Goal: Information Seeking & Learning: Learn about a topic

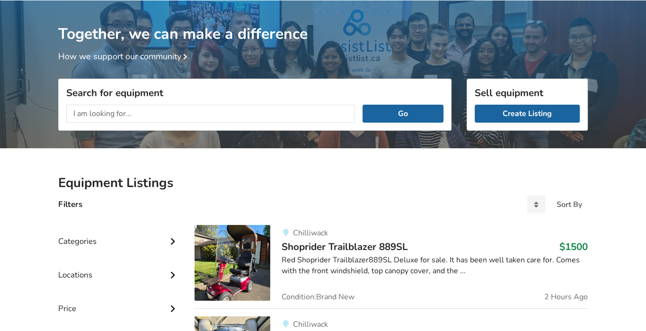
click at [140, 107] on input "text" at bounding box center [210, 114] width 289 height 18
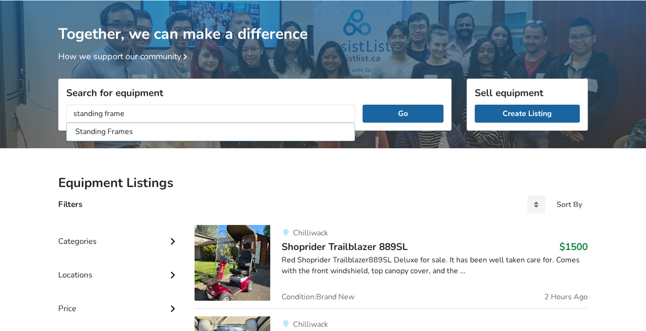
type input "standing frame"
click at [362, 105] on button "Go" at bounding box center [402, 114] width 81 height 18
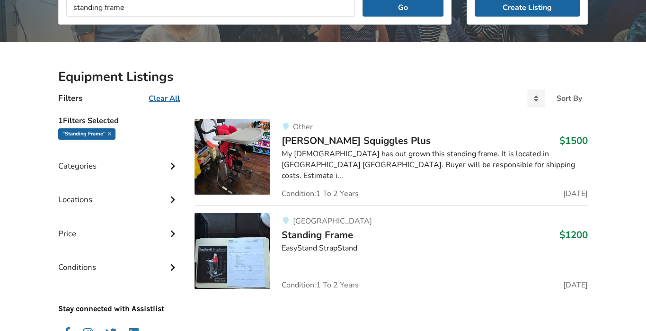
scroll to position [171, 0]
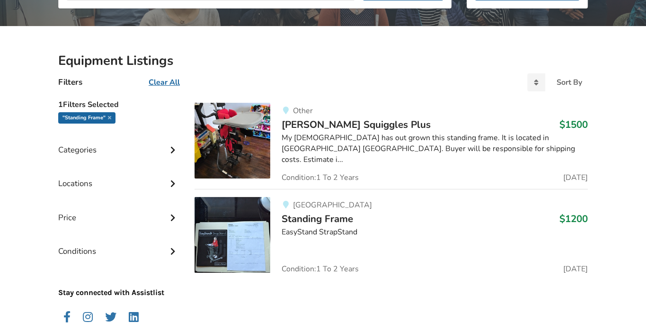
click at [327, 122] on span "[PERSON_NAME] Squiggles Plus" at bounding box center [355, 124] width 149 height 13
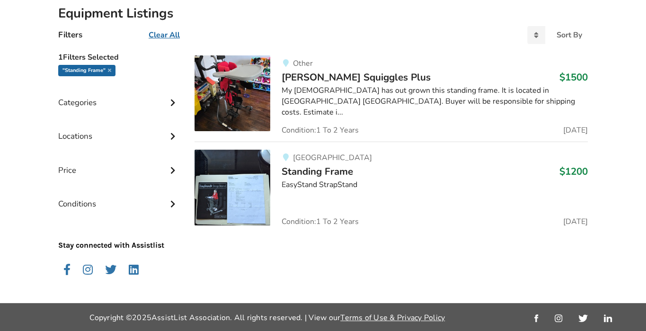
click at [318, 170] on span "Standing Frame" at bounding box center [316, 171] width 71 height 13
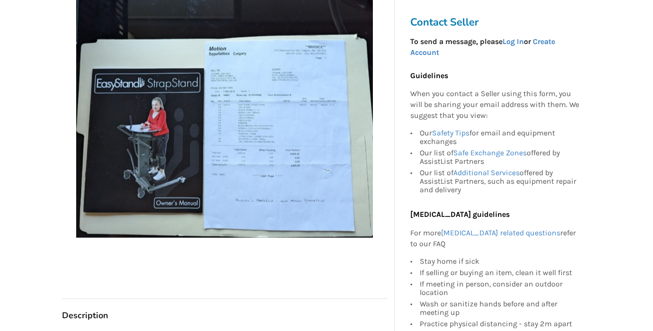
scroll to position [237, 0]
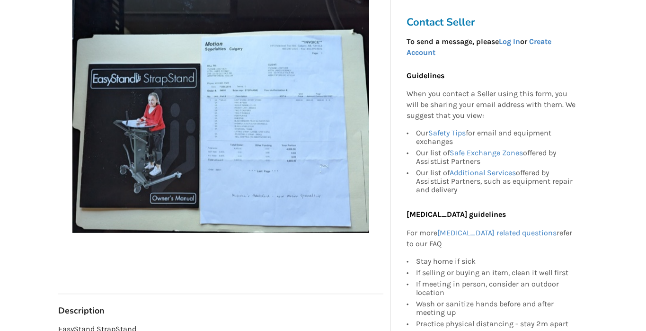
click at [281, 117] on img at bounding box center [220, 84] width 297 height 297
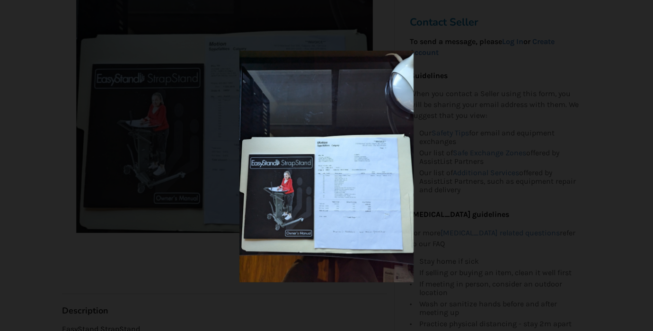
click at [346, 192] on img at bounding box center [326, 166] width 174 height 231
click at [320, 82] on img at bounding box center [326, 166] width 174 height 231
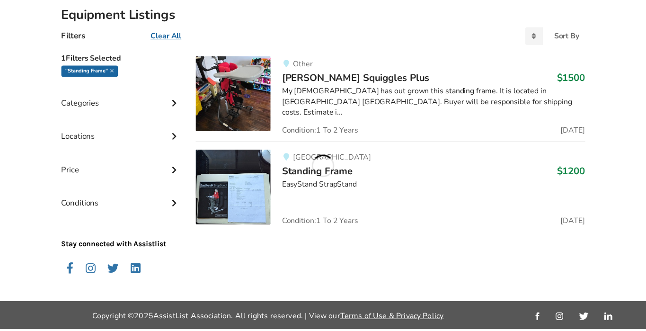
scroll to position [219, 0]
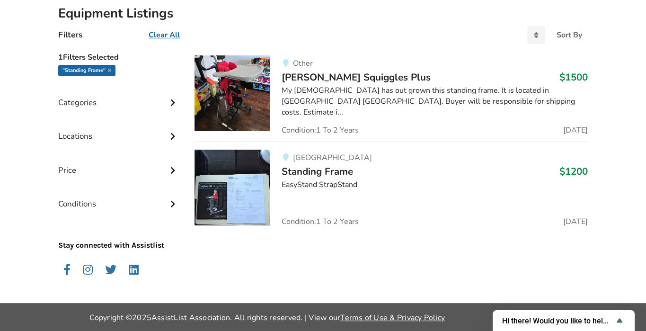
click at [322, 166] on span "Standing Frame" at bounding box center [316, 171] width 71 height 13
